Goal: Transaction & Acquisition: Purchase product/service

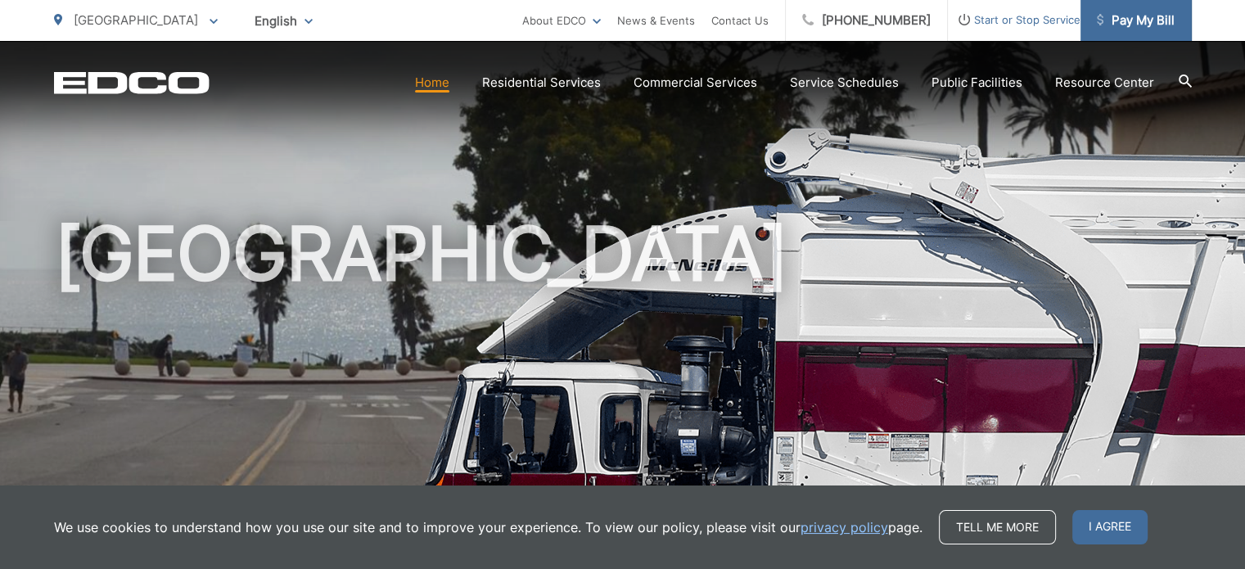
click at [1146, 20] on span "Pay My Bill" at bounding box center [1136, 21] width 78 height 20
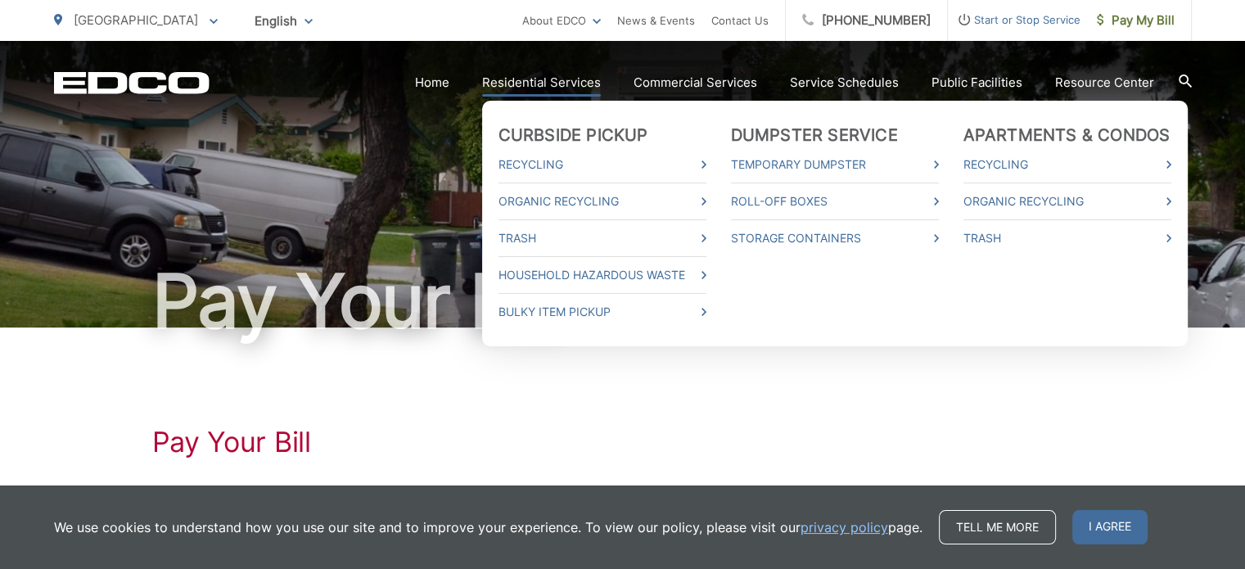
click at [530, 73] on link "Residential Services" at bounding box center [541, 83] width 119 height 20
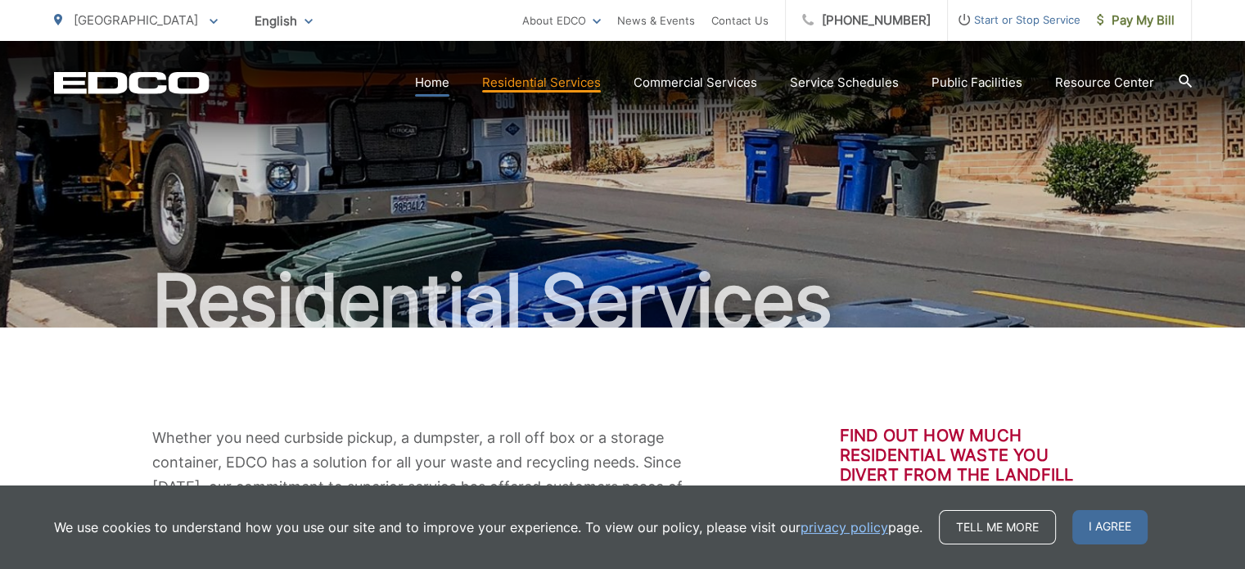
click at [431, 81] on link "Home" at bounding box center [432, 83] width 34 height 20
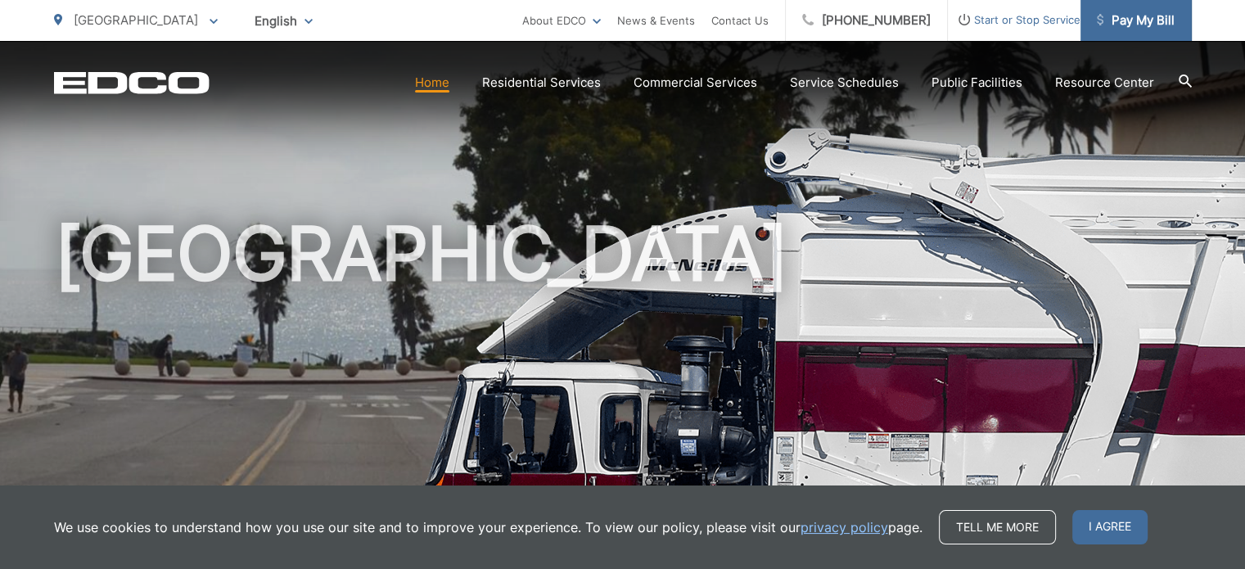
click at [1157, 16] on span "Pay My Bill" at bounding box center [1136, 21] width 78 height 20
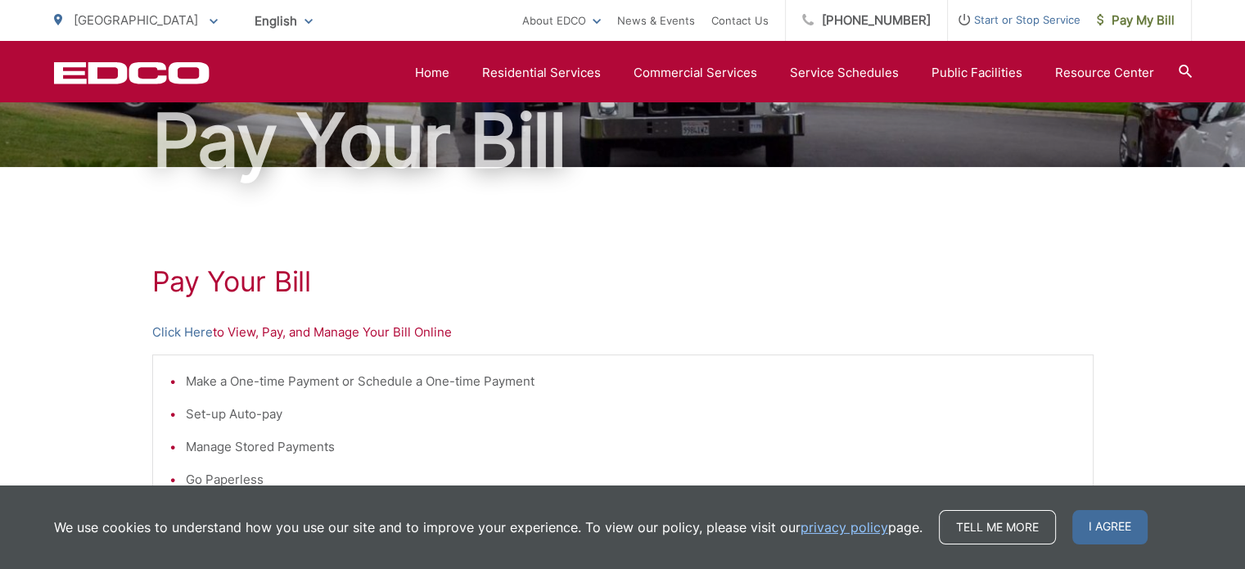
scroll to position [82, 0]
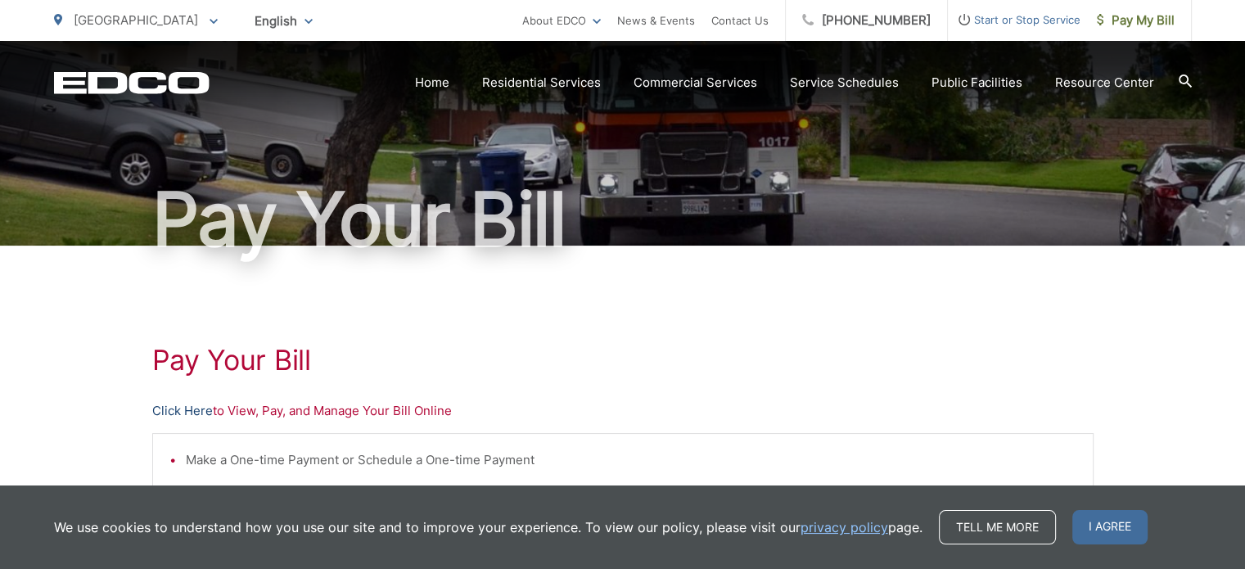
click at [170, 412] on link "Click Here" at bounding box center [182, 411] width 61 height 20
click at [442, 79] on link "Home" at bounding box center [432, 83] width 34 height 20
